Goal: Transaction & Acquisition: Register for event/course

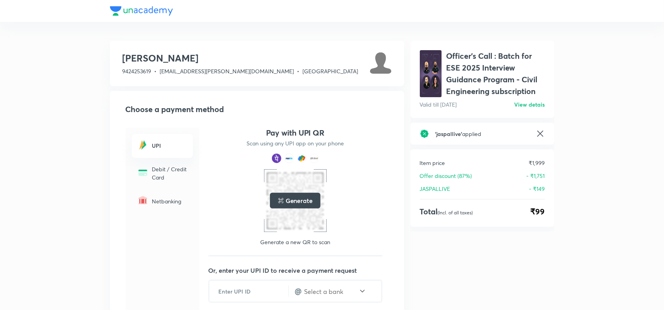
click at [523, 103] on h6 "View detais" at bounding box center [530, 104] width 31 height 8
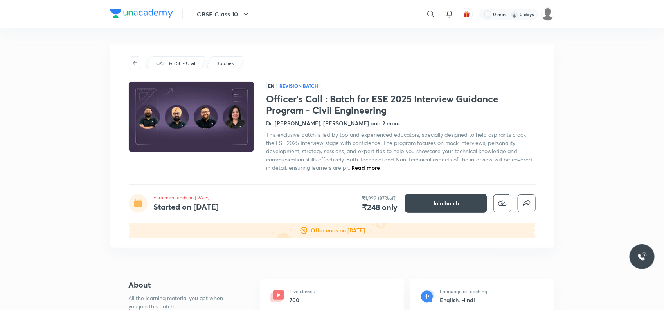
click at [371, 170] on span "Read more" at bounding box center [366, 167] width 29 height 7
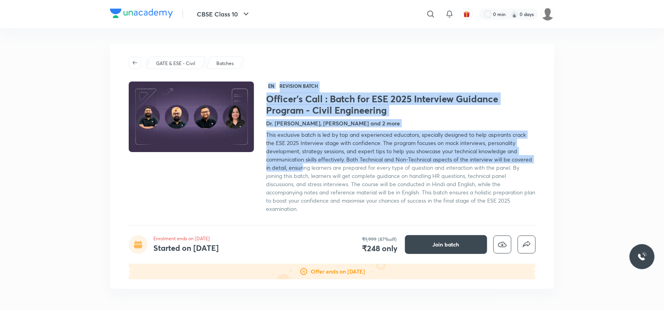
drag, startPoint x: 264, startPoint y: 135, endPoint x: 303, endPoint y: 167, distance: 50.1
click at [303, 167] on div "EN Revision Batch Officer's Call : Batch for ESE 2025 Interview Guidance Progra…" at bounding box center [332, 146] width 407 height 131
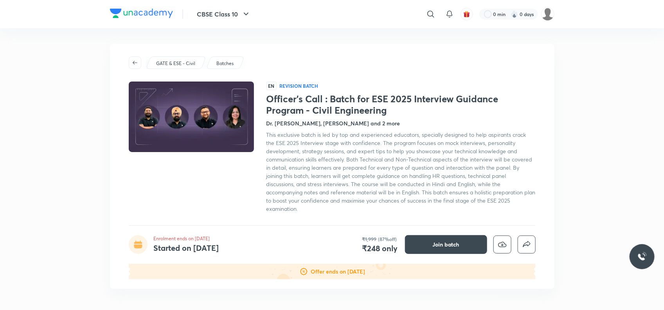
click at [303, 210] on div "This exclusive batch is led by top and experienced educators, specially designe…" at bounding box center [401, 171] width 269 height 82
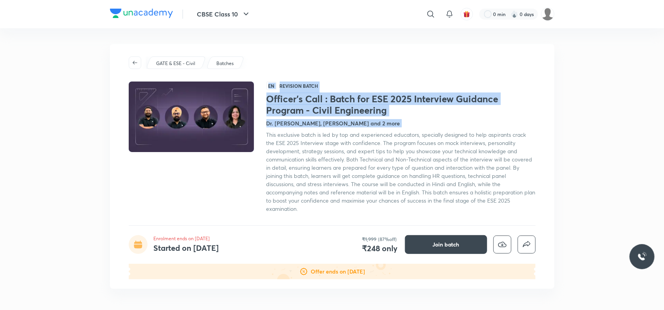
drag, startPoint x: 303, startPoint y: 210, endPoint x: 267, endPoint y: 137, distance: 81.4
click at [267, 137] on div "This exclusive batch is led by top and experienced educators, specially designe…" at bounding box center [401, 171] width 269 height 82
copy div "EN Revision Batch Officer's Call : Batch for ESE 2025 Interview Guidance Progra…"
